Goal: Find specific page/section: Find specific page/section

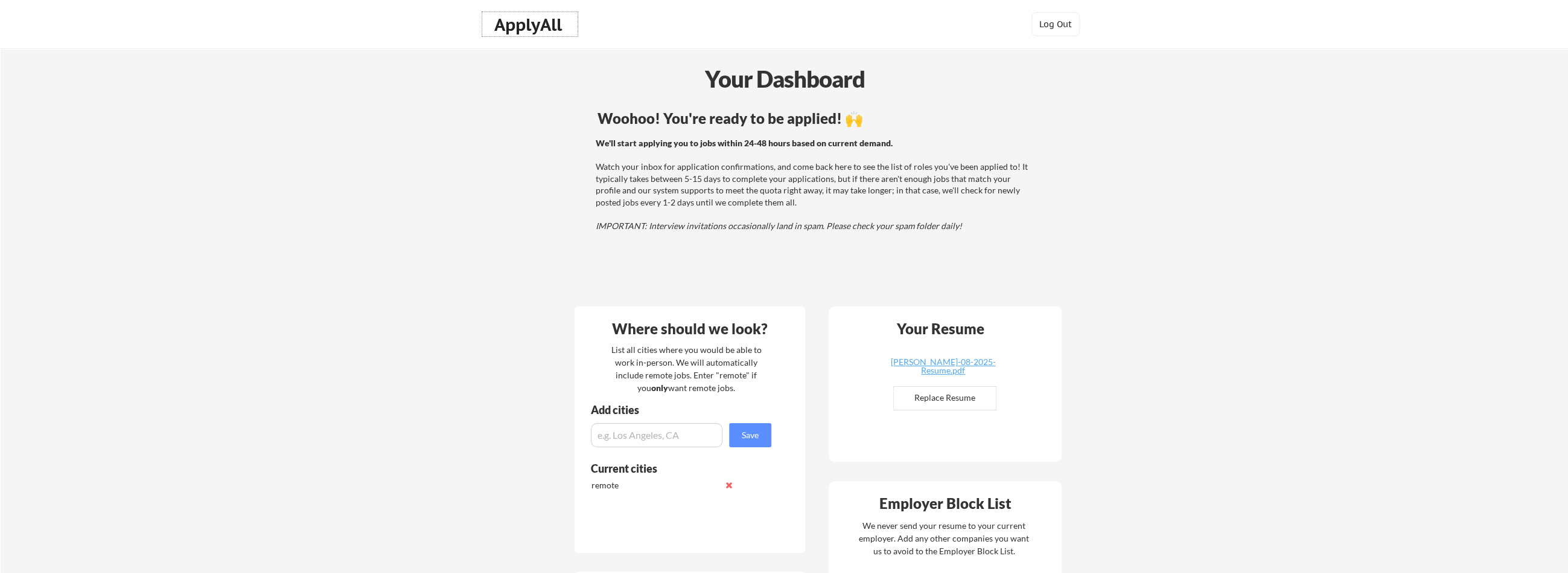
drag, startPoint x: 524, startPoint y: 29, endPoint x: 375, endPoint y: 141, distance: 186.4
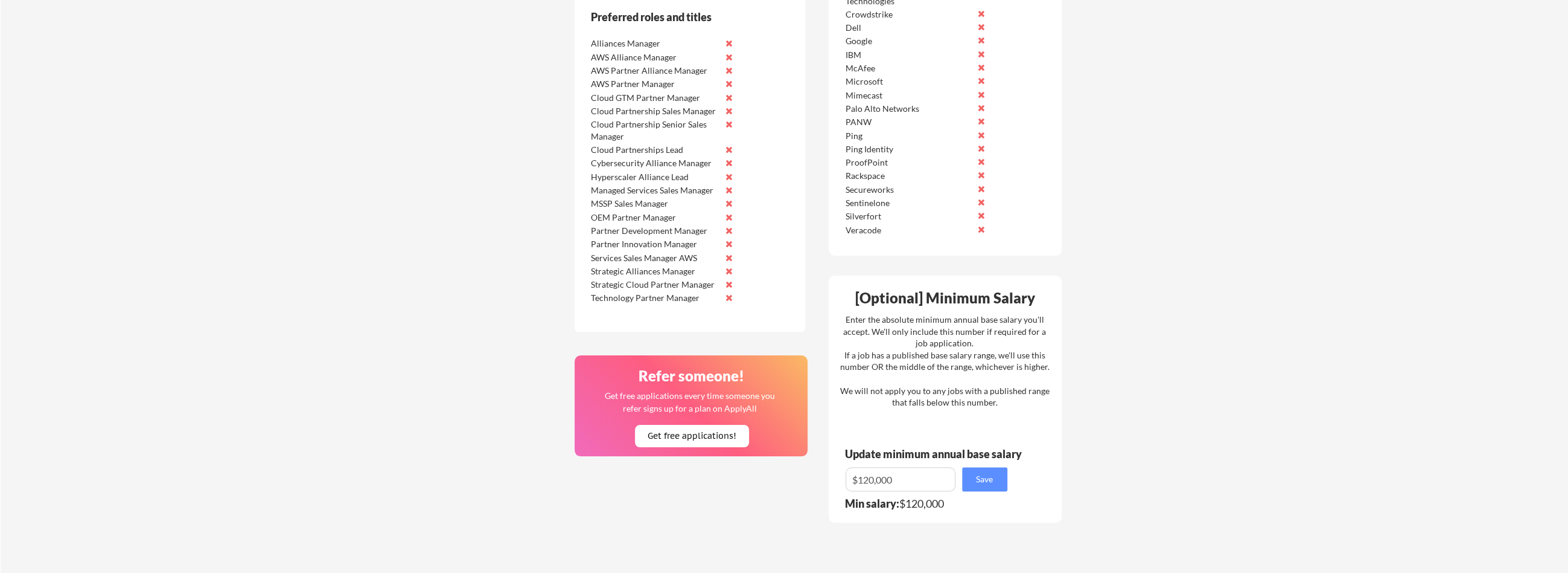
scroll to position [1044, 0]
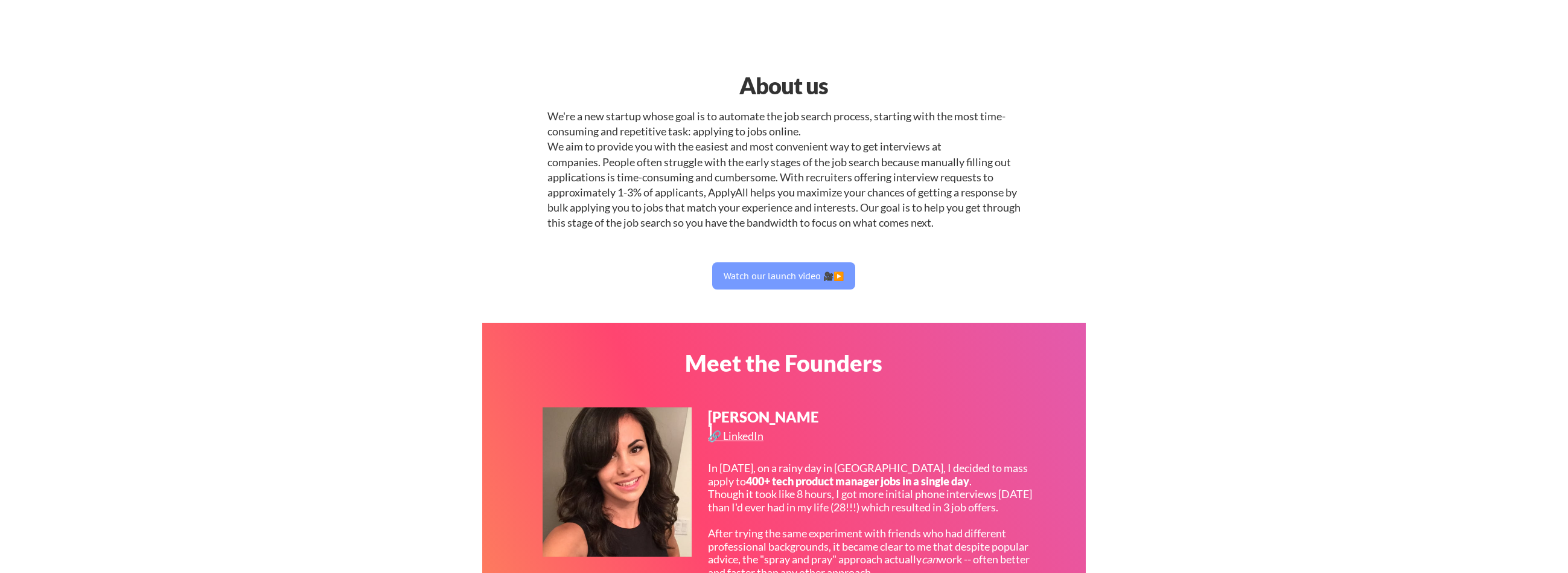
select select ""it_security""
